Goal: Go to known website: Access a specific website the user already knows

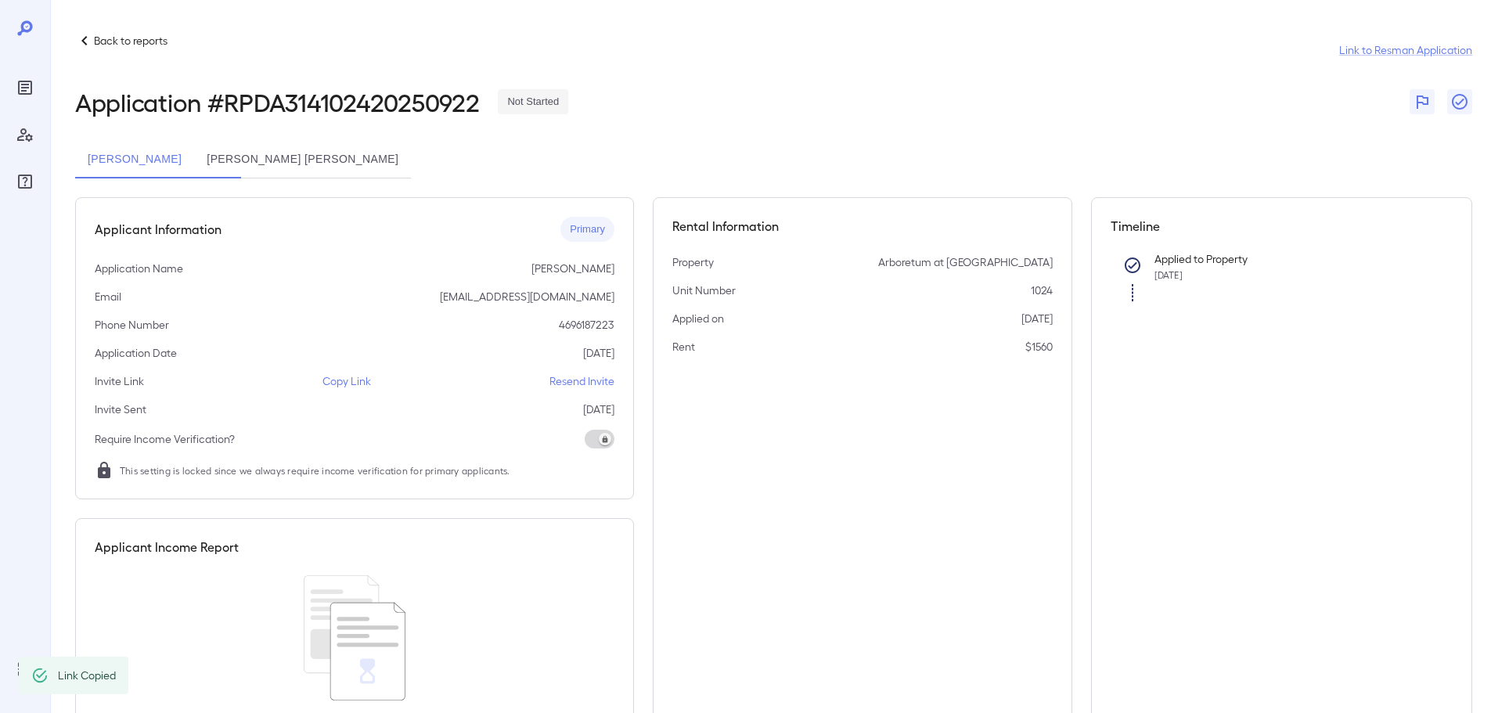
click at [127, 59] on div "Back to reports Link to Resman Application" at bounding box center [773, 50] width 1397 height 38
click at [153, 38] on p "Back to reports" at bounding box center [131, 41] width 74 height 16
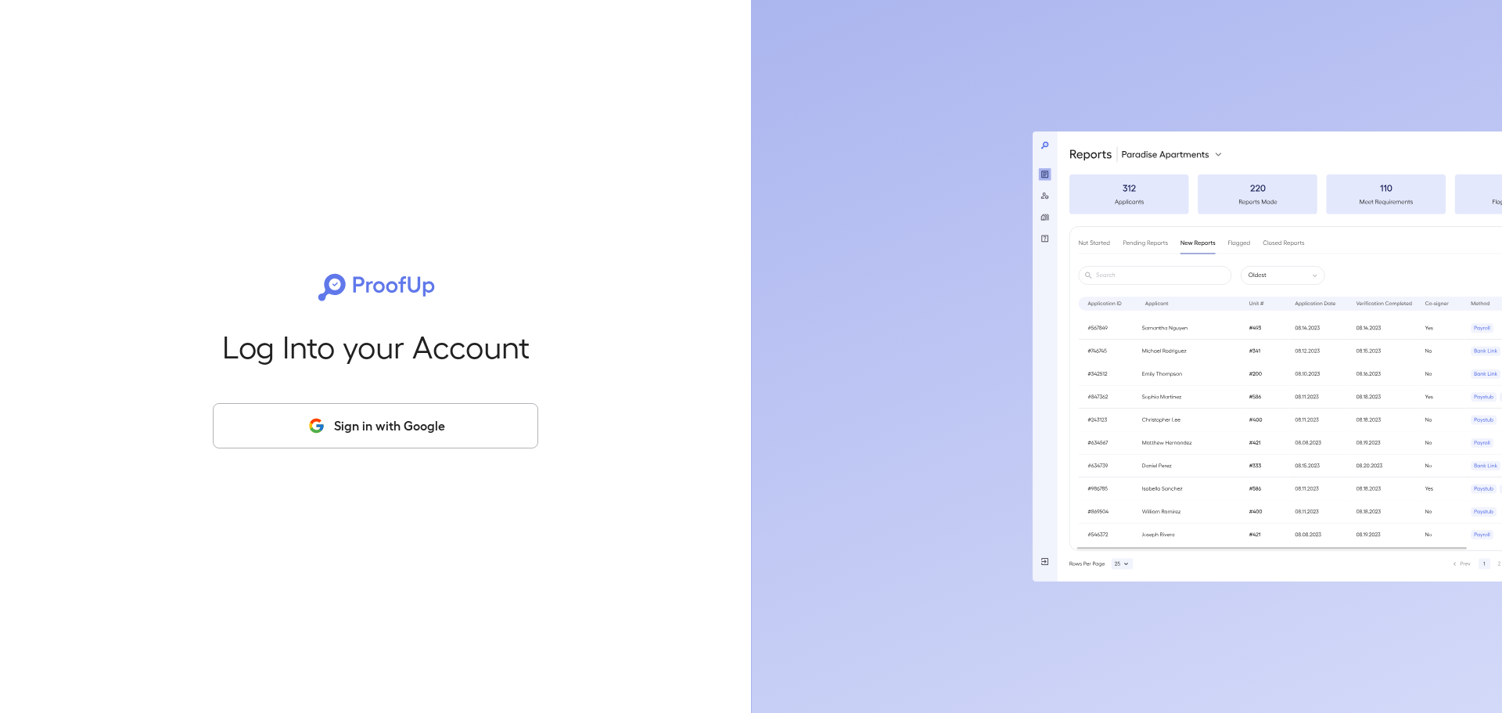
click at [356, 429] on button "Sign in with Google" at bounding box center [375, 425] width 325 height 45
